Goal: Information Seeking & Learning: Learn about a topic

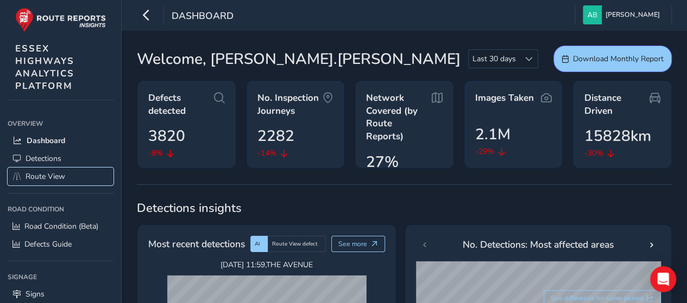
click at [36, 179] on span "Route View" at bounding box center [46, 176] width 40 height 10
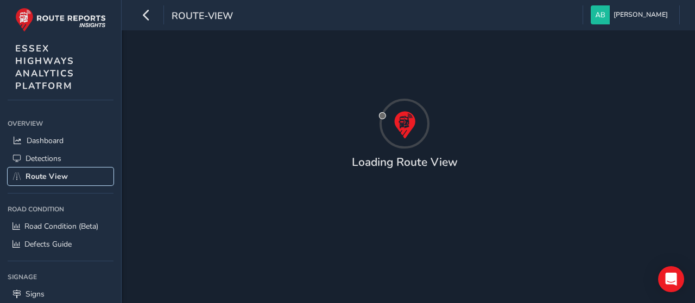
type input "[DATE] - [DATE]"
type input "00:00"
type input "23:59"
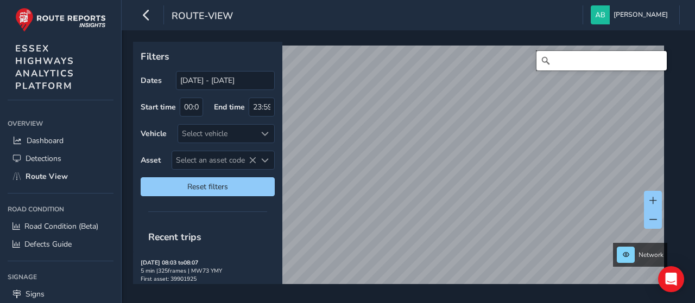
click at [584, 62] on input "Search" at bounding box center [601, 61] width 130 height 20
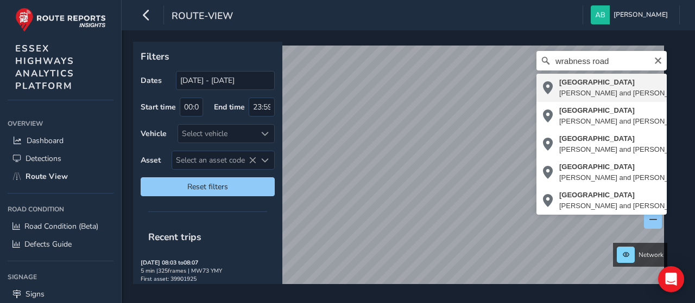
type input "[STREET_ADDRESS]"
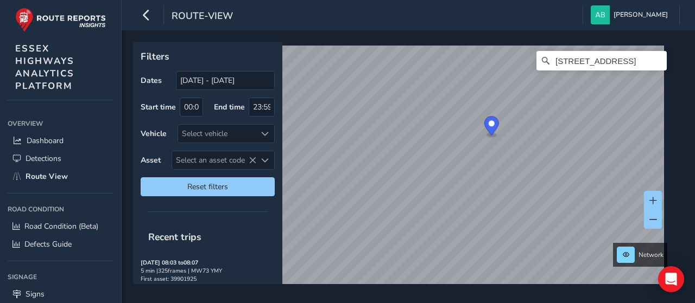
click at [535, 61] on div "[STREET_ADDRESS]" at bounding box center [404, 171] width 535 height 251
click at [376, 303] on html "route-view Andrea Brammer Colour Scheme: Dark Dim Light Logout Filters Dates 12…" at bounding box center [347, 151] width 695 height 303
click at [307, 300] on div "Filters Dates 12/07/2025 - 11/08/2025 Start time 00:00 End time 23:59 Vehicle S…" at bounding box center [408, 166] width 573 height 273
click at [269, 303] on html "route-view Andrea Brammer Colour Scheme: Dark Dim Light Logout Filters Dates 12…" at bounding box center [347, 151] width 695 height 303
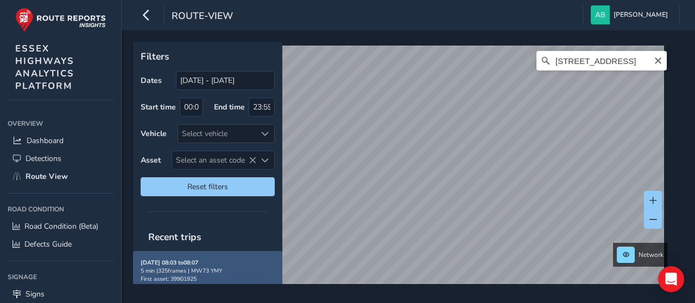
click at [250, 277] on div "Filters Dates 12/07/2025 - 11/08/2025 Start time 00:00 End time 23:59 Vehicle S…" at bounding box center [404, 163] width 543 height 243
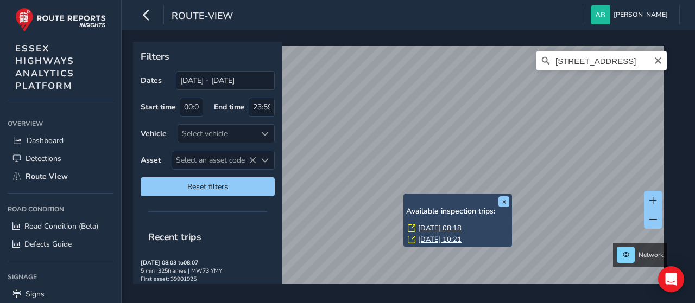
click at [415, 205] on div "x Available inspection trips: Thu, 31 Jul, 08:18 Mon, 28 Jul, 10:21" at bounding box center [457, 220] width 103 height 49
click at [429, 227] on link "[DATE] 08:18" at bounding box center [439, 229] width 43 height 10
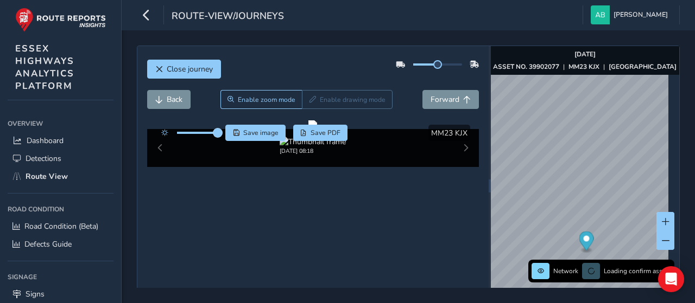
drag, startPoint x: 199, startPoint y: 132, endPoint x: 221, endPoint y: 134, distance: 21.8
click at [221, 134] on span at bounding box center [217, 133] width 9 height 9
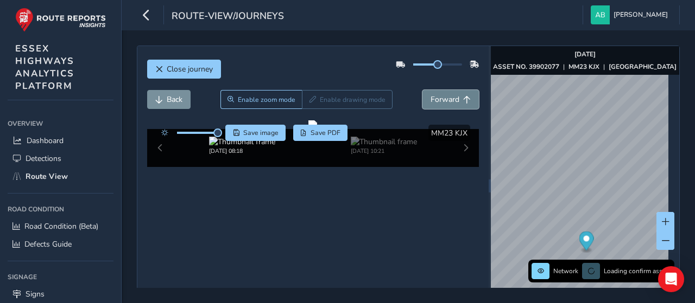
click at [444, 98] on span "Forward" at bounding box center [444, 99] width 29 height 10
click at [169, 98] on span "Back" at bounding box center [175, 99] width 16 height 10
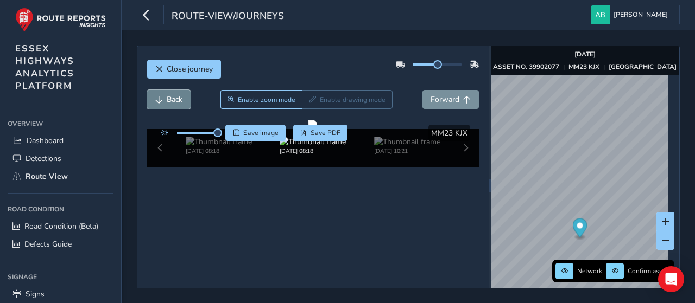
click at [169, 98] on span "Back" at bounding box center [175, 99] width 16 height 10
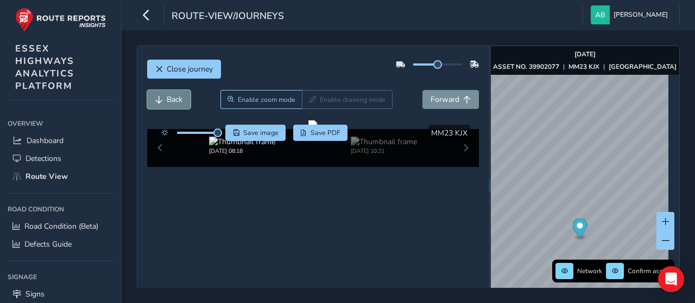
click at [169, 98] on span "Back" at bounding box center [175, 99] width 16 height 10
click at [170, 97] on span "Back" at bounding box center [175, 99] width 16 height 10
click at [145, 17] on icon "button" at bounding box center [146, 14] width 11 height 19
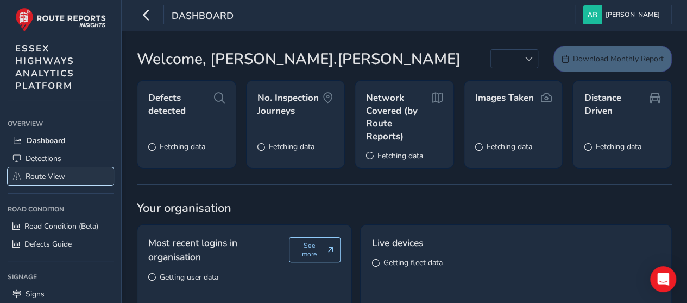
click at [29, 169] on link "Route View" at bounding box center [61, 177] width 106 height 18
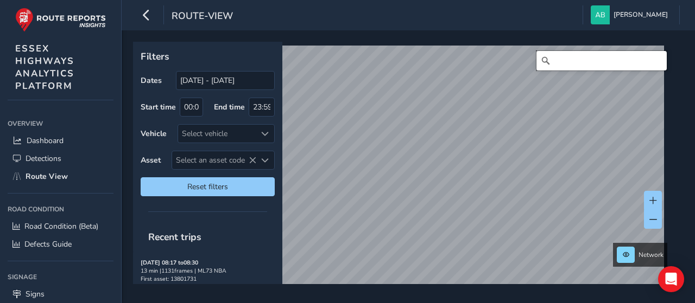
click at [591, 61] on input "Search" at bounding box center [601, 61] width 130 height 20
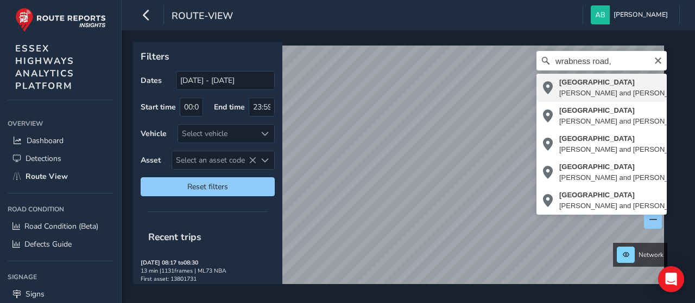
type input "[STREET_ADDRESS]"
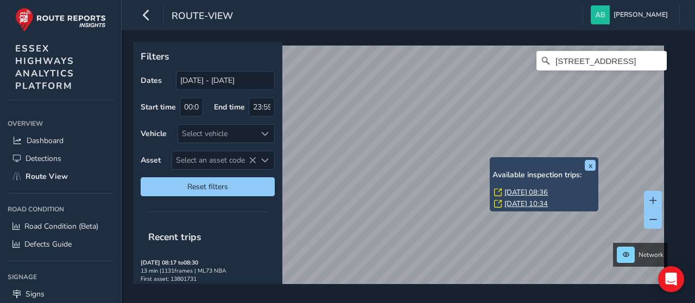
click at [505, 190] on link "[DATE] 08:36" at bounding box center [525, 193] width 43 height 10
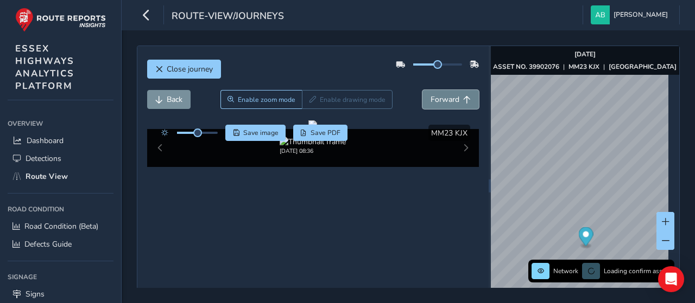
click at [454, 94] on button "Forward" at bounding box center [450, 99] width 56 height 19
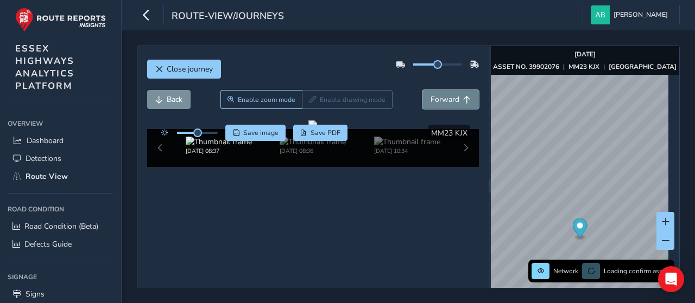
click at [454, 94] on button "Forward" at bounding box center [450, 99] width 56 height 19
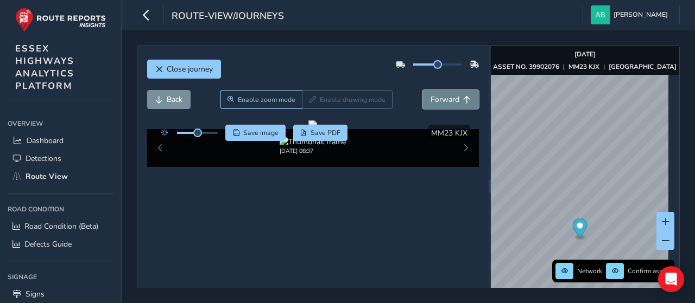
click at [454, 94] on button "Forward" at bounding box center [450, 99] width 56 height 19
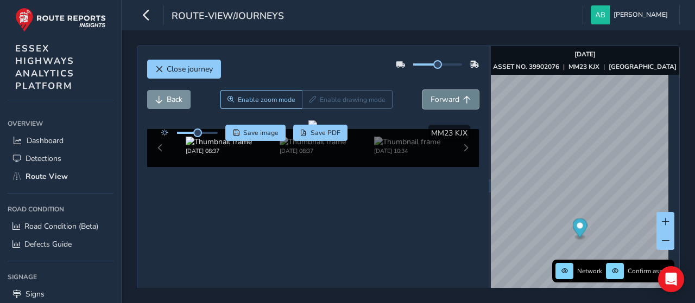
click at [454, 94] on button "Forward" at bounding box center [450, 99] width 56 height 19
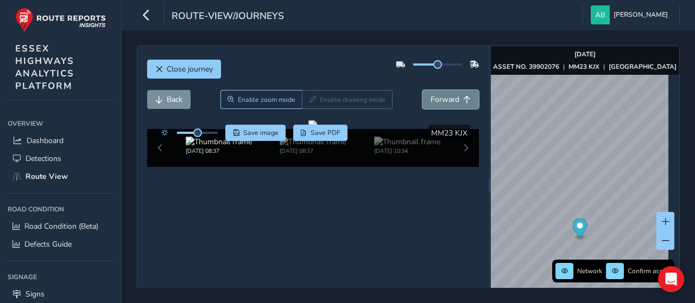
click at [454, 94] on button "Forward" at bounding box center [450, 99] width 56 height 19
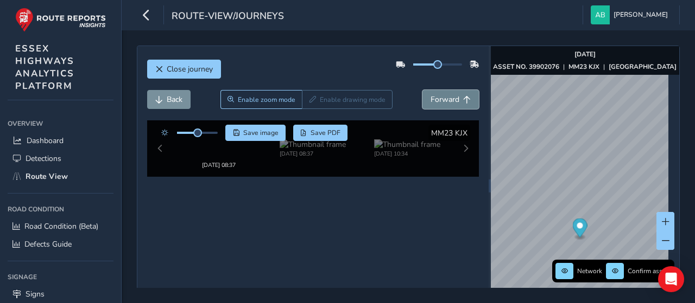
click at [454, 94] on button "Forward" at bounding box center [450, 99] width 56 height 19
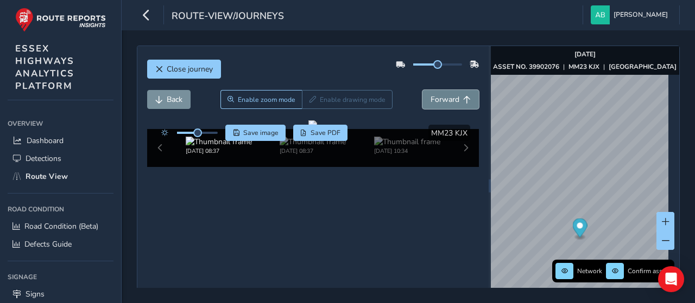
click at [454, 94] on button "Forward" at bounding box center [450, 99] width 56 height 19
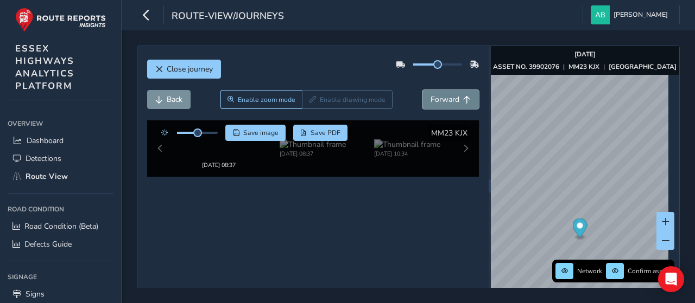
click at [454, 94] on button "Forward" at bounding box center [450, 99] width 56 height 19
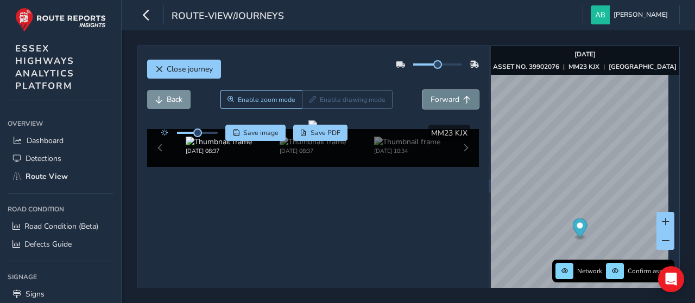
click at [454, 94] on button "Forward" at bounding box center [450, 99] width 56 height 19
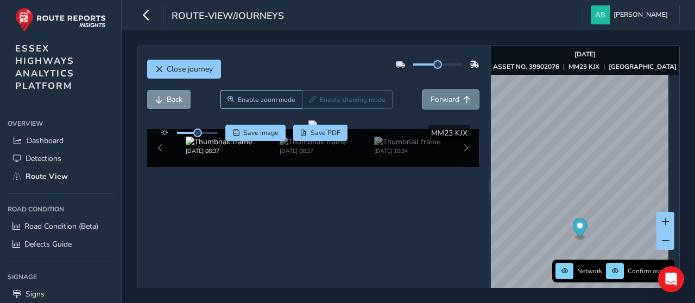
click at [454, 94] on button "Forward" at bounding box center [450, 99] width 56 height 19
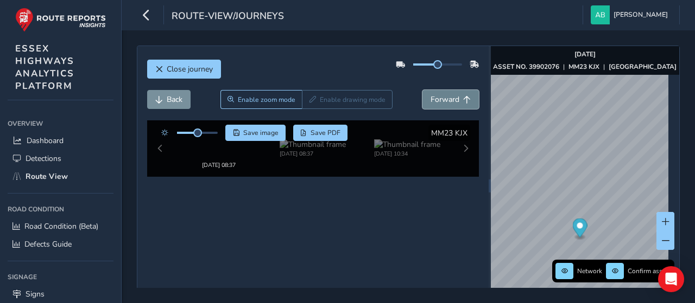
click at [454, 94] on button "Forward" at bounding box center [450, 99] width 56 height 19
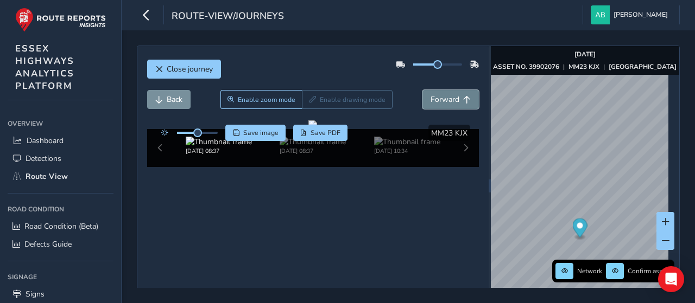
click at [454, 94] on button "Forward" at bounding box center [450, 99] width 56 height 19
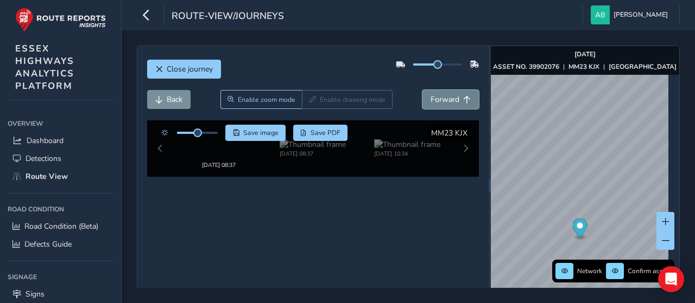
click at [454, 94] on button "Forward" at bounding box center [450, 99] width 56 height 19
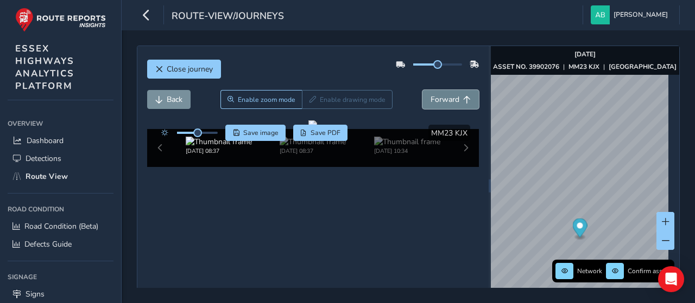
click at [454, 94] on button "Forward" at bounding box center [450, 99] width 56 height 19
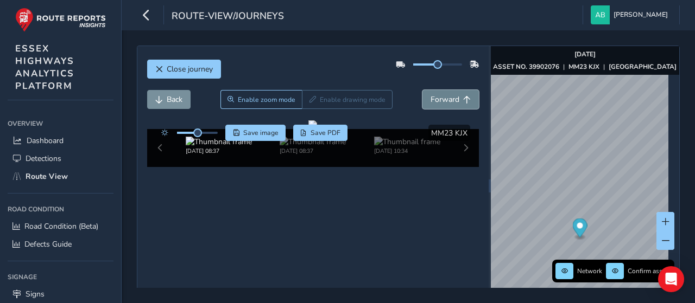
click at [454, 94] on button "Forward" at bounding box center [450, 99] width 56 height 19
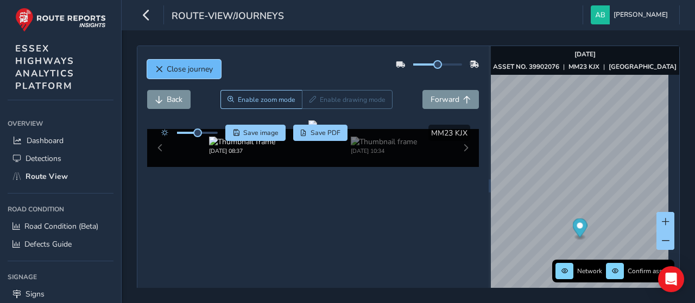
click at [199, 66] on span "Close journey" at bounding box center [190, 69] width 46 height 10
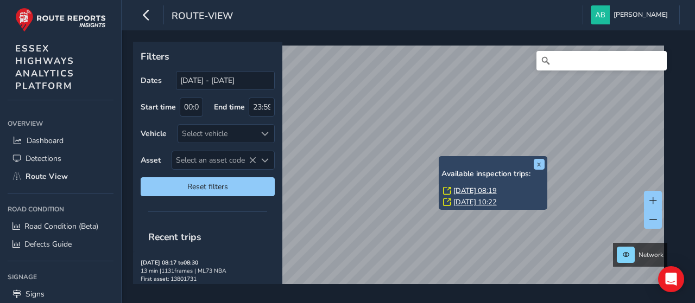
click at [461, 189] on link "[DATE] 08:19" at bounding box center [474, 191] width 43 height 10
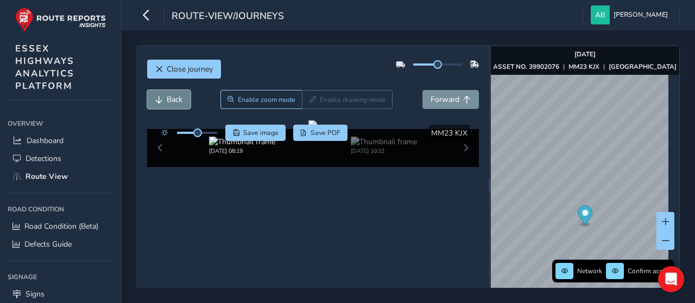
click at [167, 96] on span "Back" at bounding box center [175, 99] width 16 height 10
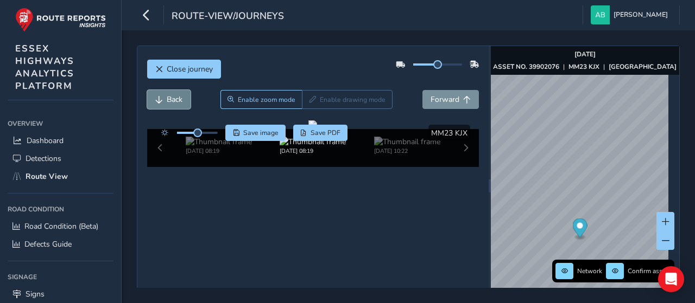
click at [167, 96] on span "Back" at bounding box center [175, 99] width 16 height 10
click at [168, 96] on span "Back" at bounding box center [175, 99] width 16 height 10
click at [169, 96] on span "Back" at bounding box center [175, 99] width 16 height 10
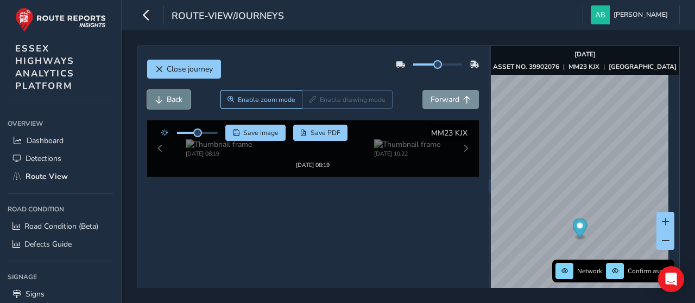
click at [170, 96] on span "Back" at bounding box center [175, 99] width 16 height 10
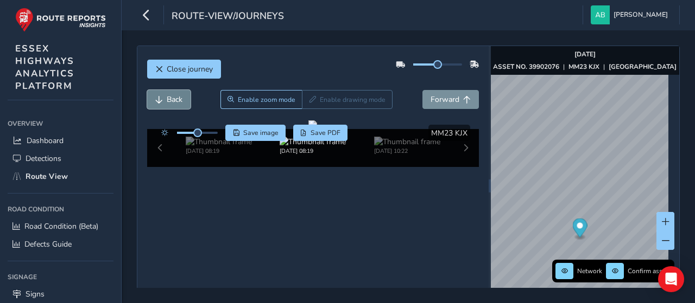
click at [171, 96] on span "Back" at bounding box center [175, 99] width 16 height 10
click at [171, 97] on span "Back" at bounding box center [175, 99] width 16 height 10
click at [173, 98] on span "Back" at bounding box center [175, 99] width 16 height 10
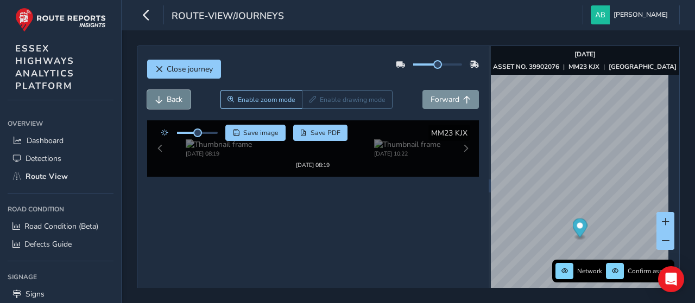
click at [173, 98] on span "Back" at bounding box center [175, 99] width 16 height 10
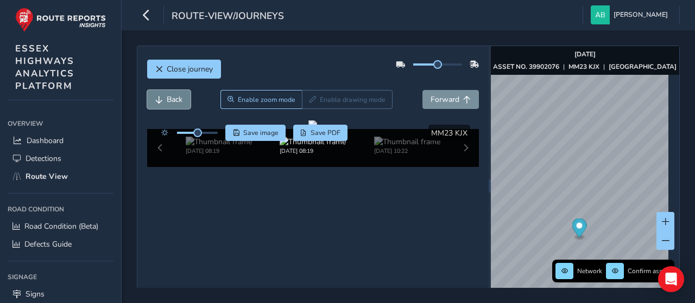
click at [173, 98] on span "Back" at bounding box center [175, 99] width 16 height 10
click at [174, 98] on span "Back" at bounding box center [175, 99] width 16 height 10
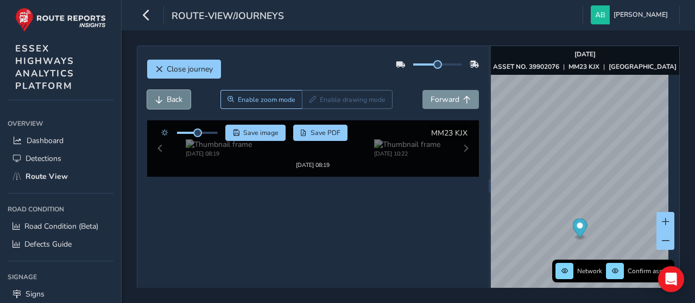
click at [174, 98] on span "Back" at bounding box center [175, 99] width 16 height 10
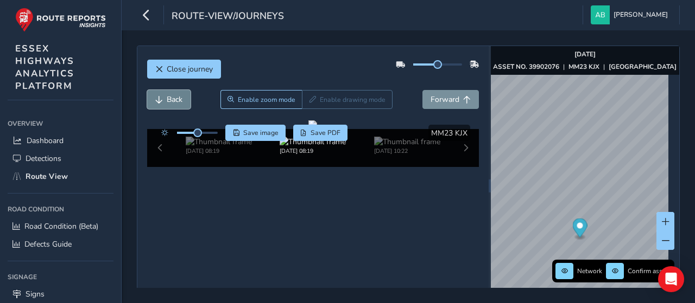
click at [174, 98] on span "Back" at bounding box center [175, 99] width 16 height 10
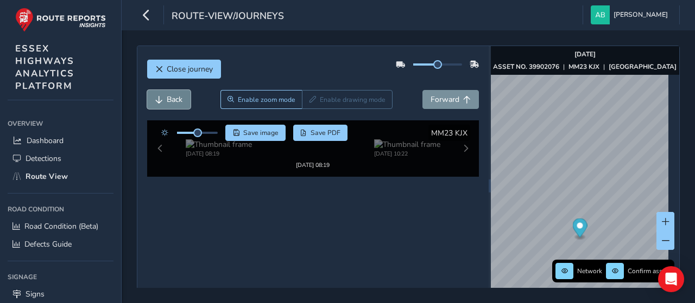
click at [174, 99] on span "Back" at bounding box center [175, 99] width 16 height 10
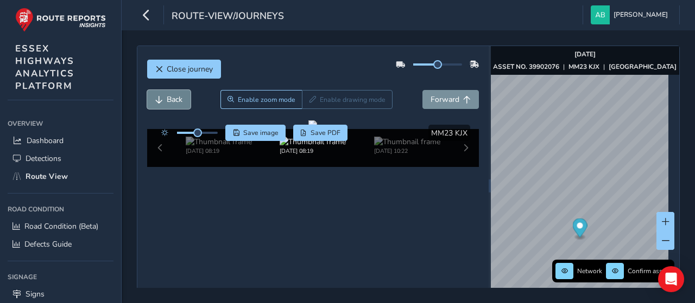
click at [174, 99] on span "Back" at bounding box center [175, 99] width 16 height 10
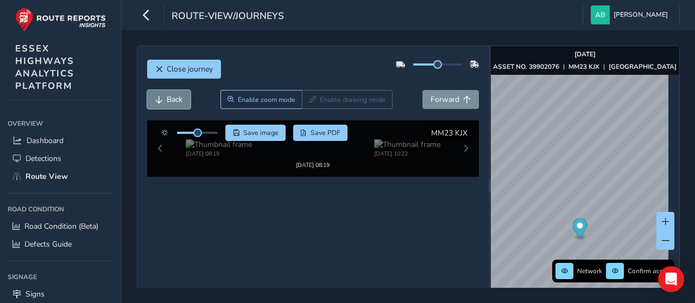
click at [174, 99] on span "Back" at bounding box center [175, 99] width 16 height 10
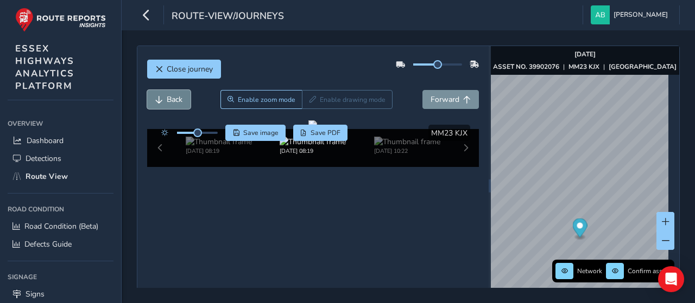
click at [175, 99] on span "Back" at bounding box center [175, 99] width 16 height 10
click at [175, 100] on span "Back" at bounding box center [175, 99] width 16 height 10
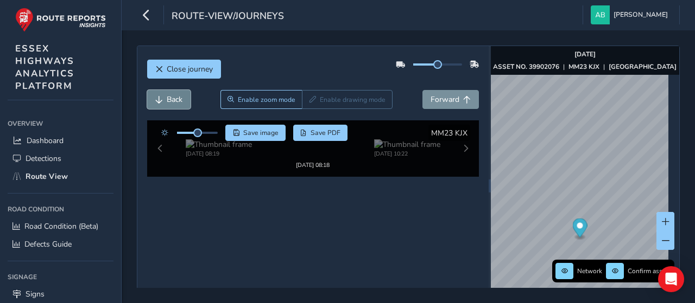
click at [175, 100] on span "Back" at bounding box center [175, 99] width 16 height 10
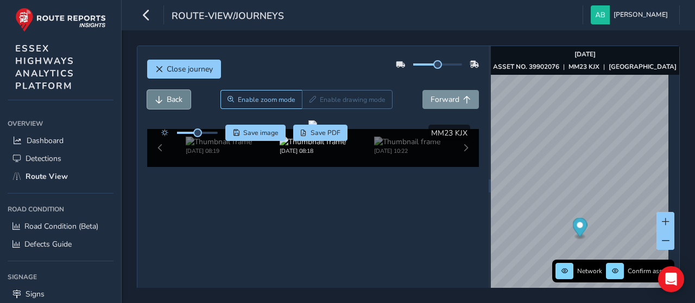
click at [176, 100] on span "Back" at bounding box center [175, 99] width 16 height 10
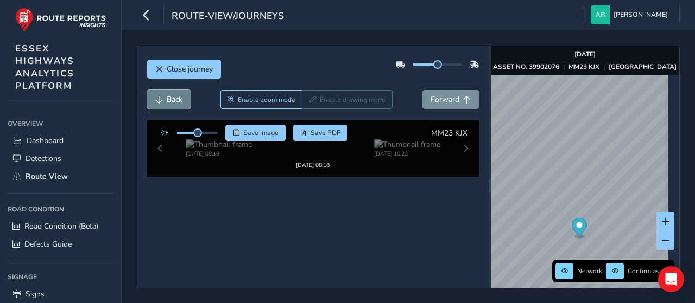
click at [176, 100] on span "Back" at bounding box center [175, 99] width 16 height 10
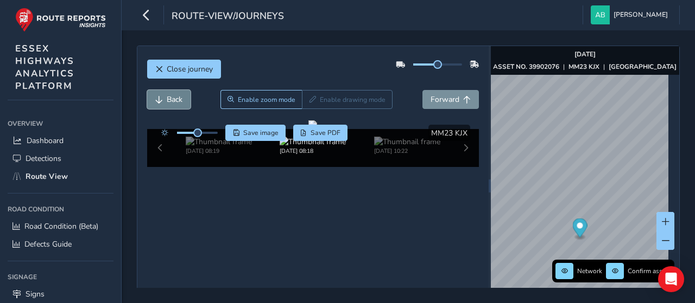
click at [176, 100] on span "Back" at bounding box center [175, 99] width 16 height 10
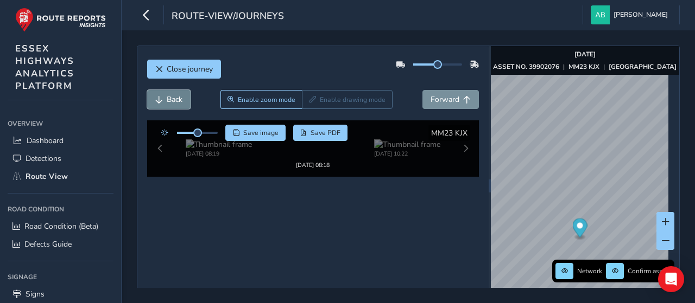
click at [176, 100] on span "Back" at bounding box center [175, 99] width 16 height 10
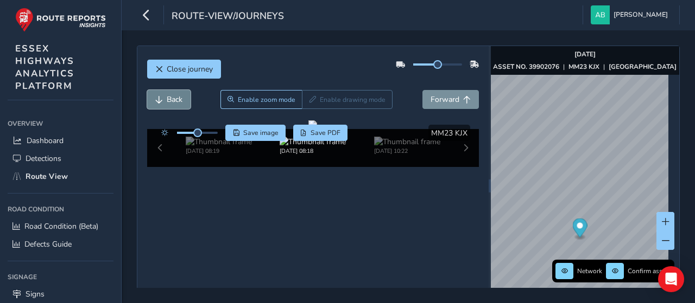
click at [176, 100] on span "Back" at bounding box center [175, 99] width 16 height 10
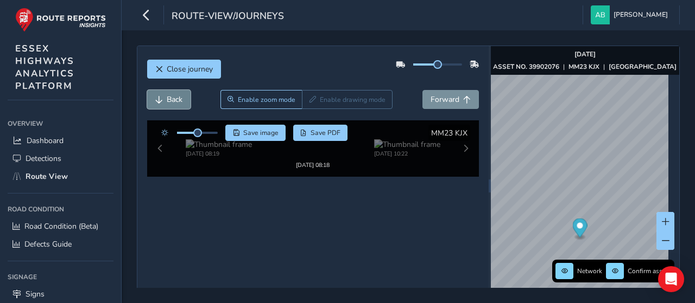
click at [176, 101] on span "Back" at bounding box center [175, 99] width 16 height 10
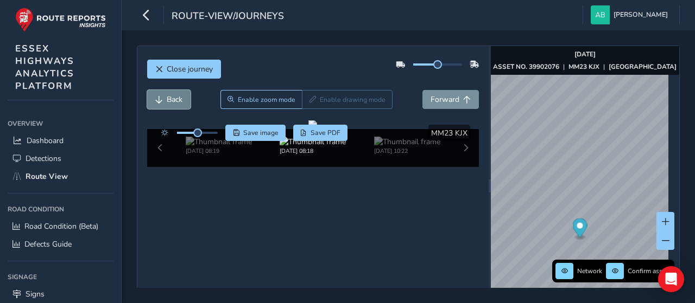
click at [176, 101] on span "Back" at bounding box center [175, 99] width 16 height 10
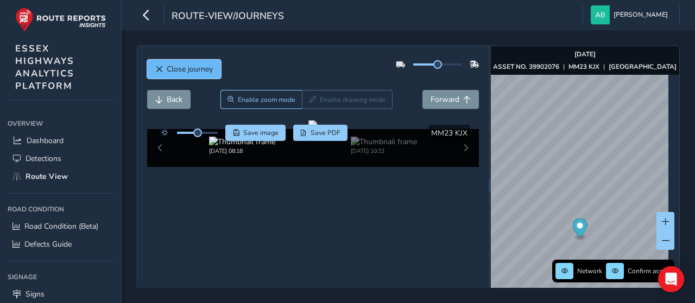
click at [198, 70] on span "Close journey" at bounding box center [190, 69] width 46 height 10
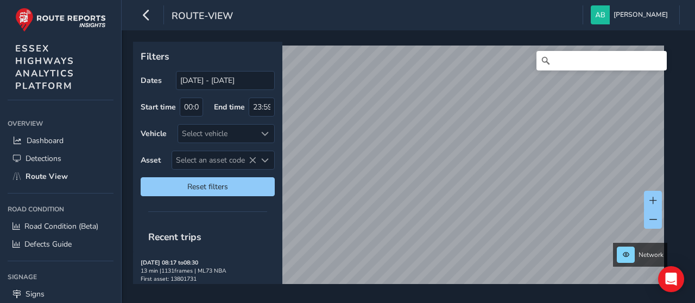
click at [633, 303] on html "route-view [PERSON_NAME] Colour Scheme: Dark Dim Light Logout Filters Dates [DA…" at bounding box center [347, 151] width 695 height 303
click at [616, 251] on div "Network" at bounding box center [404, 163] width 543 height 243
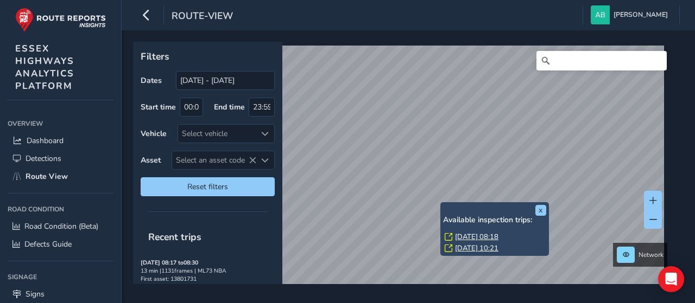
click at [498, 238] on link "[DATE] 08:18" at bounding box center [476, 237] width 43 height 10
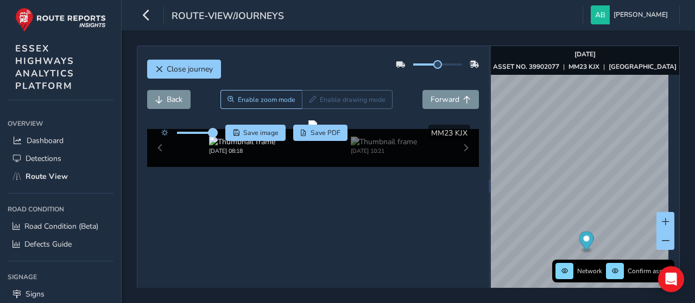
drag, startPoint x: 196, startPoint y: 133, endPoint x: 213, endPoint y: 135, distance: 16.4
click at [213, 135] on span at bounding box center [212, 133] width 9 height 9
click at [171, 94] on span "Back" at bounding box center [175, 99] width 16 height 10
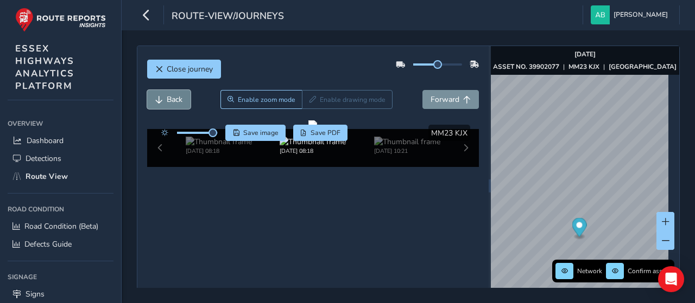
click at [171, 94] on span "Back" at bounding box center [175, 99] width 16 height 10
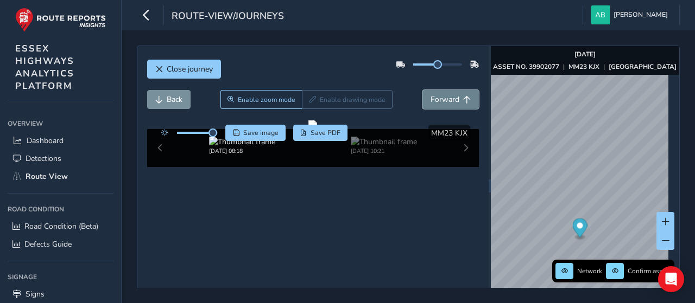
click at [455, 96] on button "Forward" at bounding box center [450, 99] width 56 height 19
click at [149, 13] on icon "button" at bounding box center [146, 14] width 11 height 19
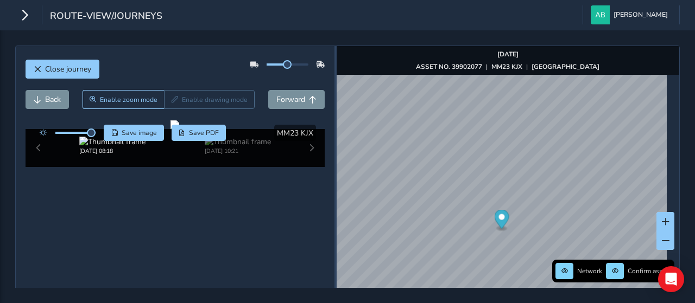
drag, startPoint x: 441, startPoint y: 185, endPoint x: 331, endPoint y: 193, distance: 110.5
click at [334, 193] on div at bounding box center [335, 186] width 2 height 280
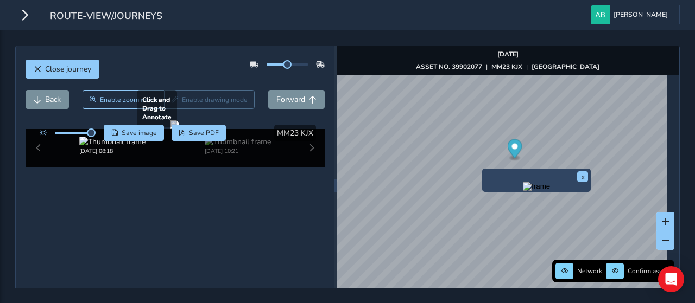
drag, startPoint x: 224, startPoint y: 177, endPoint x: 230, endPoint y: 197, distance: 20.6
click at [179, 129] on div at bounding box center [174, 124] width 9 height 9
